Goal: Information Seeking & Learning: Get advice/opinions

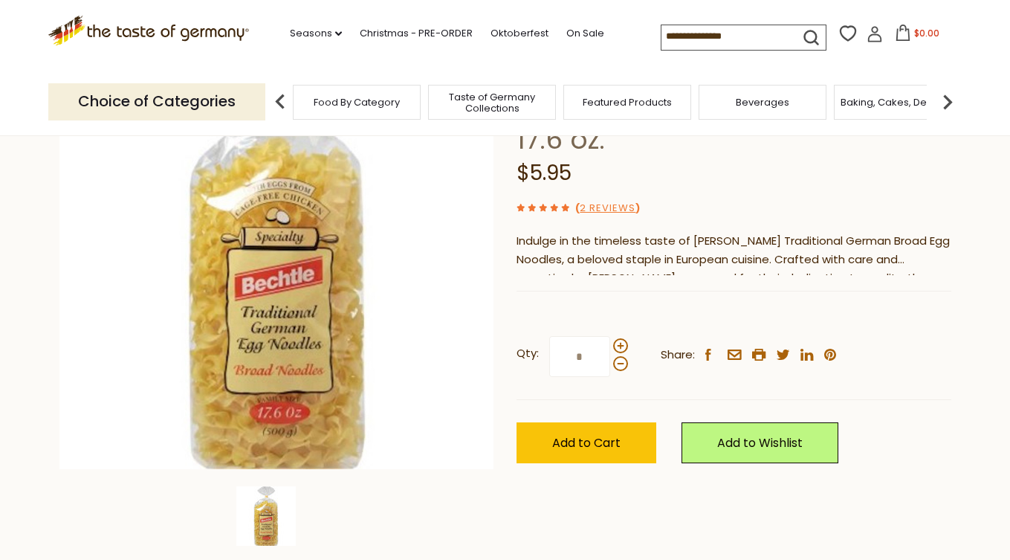
scroll to position [179, 0]
click at [923, 239] on div "Indulge in the timeless taste of [PERSON_NAME] Traditional German Broad Egg Noo…" at bounding box center [734, 255] width 435 height 44
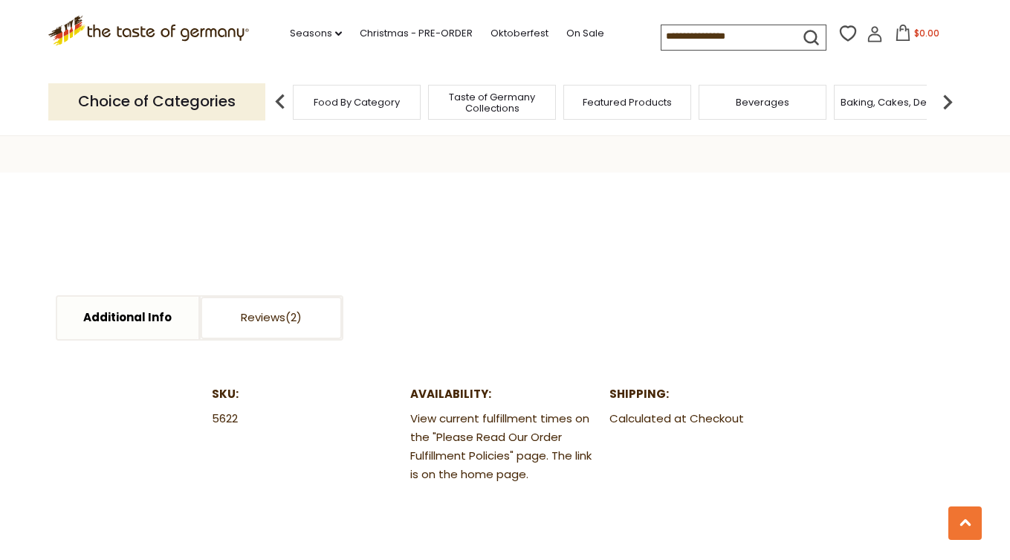
scroll to position [0, 0]
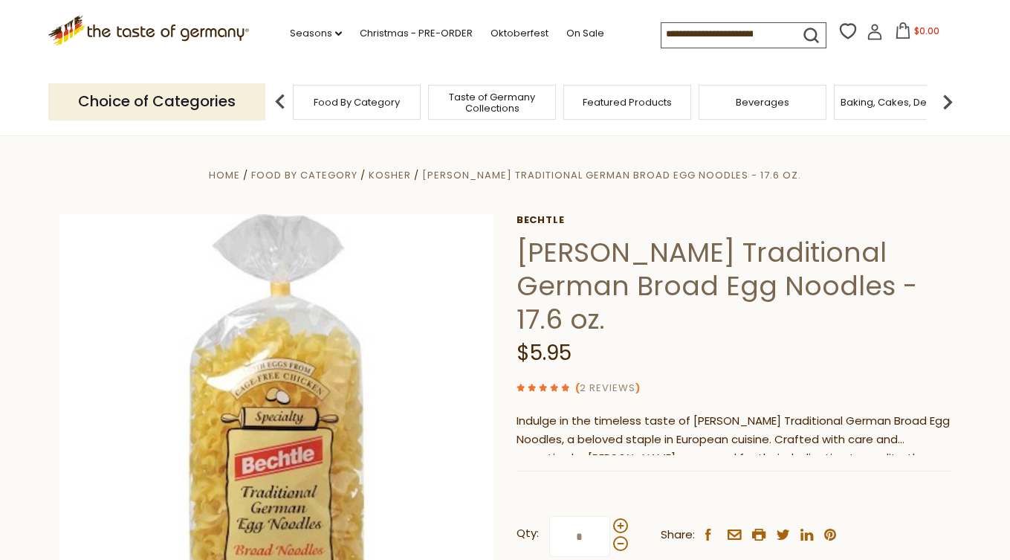
click at [623, 381] on link "2 Reviews" at bounding box center [608, 389] width 56 height 16
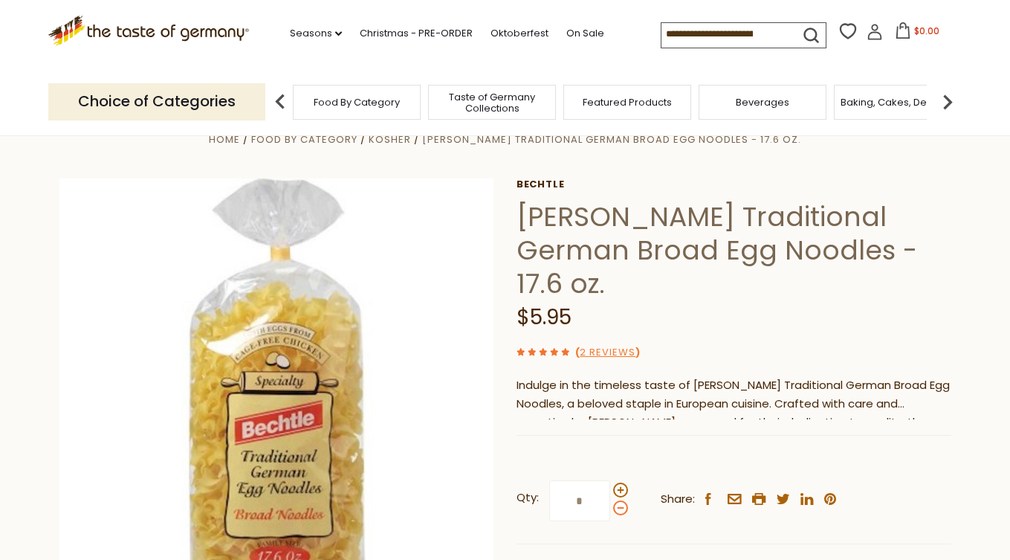
scroll to position [15, 0]
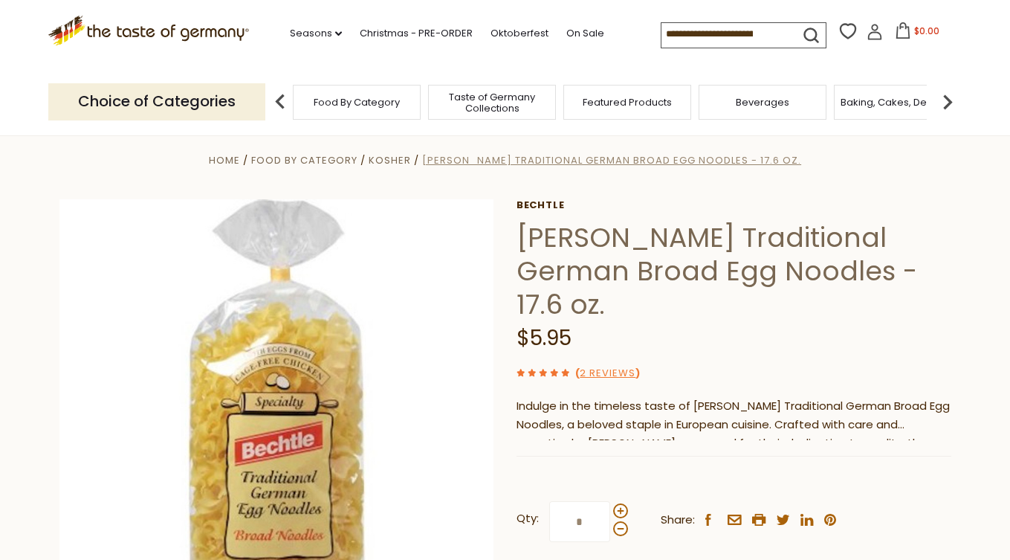
click at [568, 160] on span "[PERSON_NAME] Traditional German Broad Egg Noodles - 17.6 oz." at bounding box center [611, 160] width 379 height 14
